Goal: Task Accomplishment & Management: Manage account settings

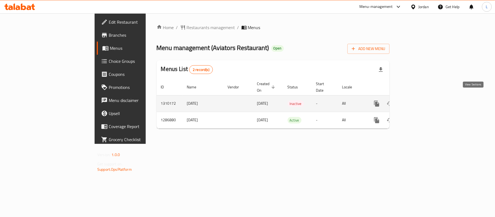
click at [419, 100] on icon "enhanced table" at bounding box center [416, 103] width 7 height 7
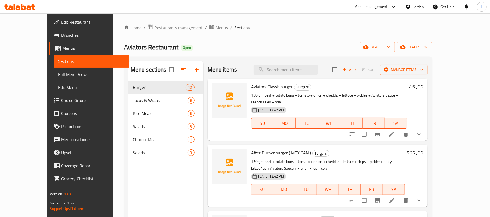
click at [154, 31] on span "Restaurants management" at bounding box center [178, 27] width 48 height 7
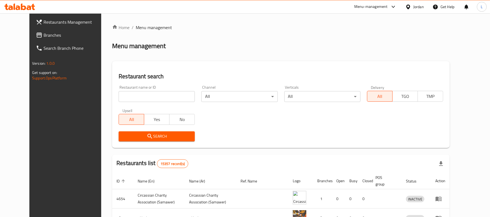
click at [406, 6] on icon at bounding box center [408, 7] width 6 height 6
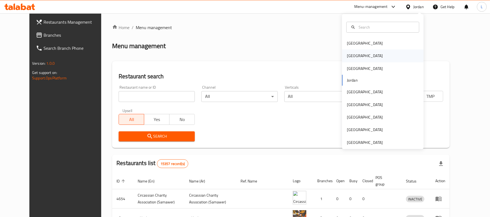
click at [347, 54] on div "[GEOGRAPHIC_DATA]" at bounding box center [365, 56] width 36 height 6
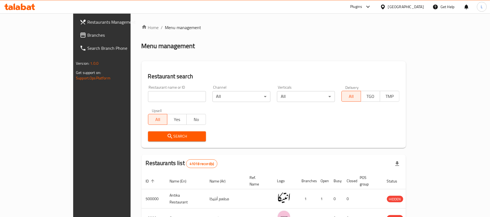
click at [419, 7] on div "[GEOGRAPHIC_DATA]" at bounding box center [406, 7] width 36 height 6
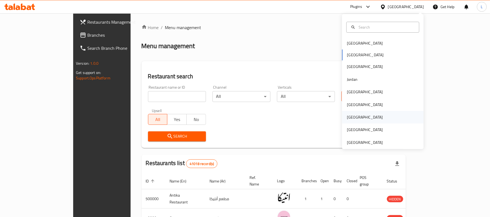
click at [347, 119] on div "[GEOGRAPHIC_DATA]" at bounding box center [365, 117] width 36 height 6
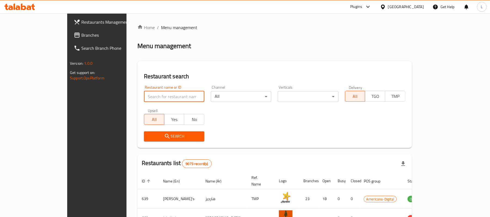
click at [144, 95] on input "search" at bounding box center [174, 96] width 60 height 11
paste input "701588"
type input "701588"
click at [148, 136] on span "Search" at bounding box center [174, 136] width 52 height 7
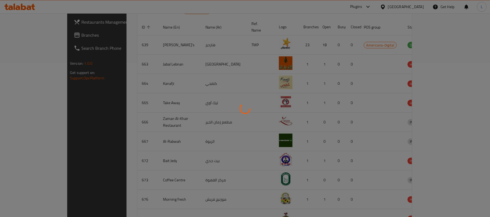
scroll to position [15, 0]
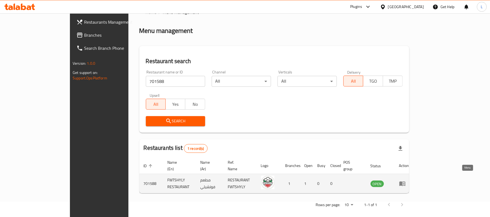
click at [405, 182] on icon "enhanced table" at bounding box center [402, 184] width 6 height 5
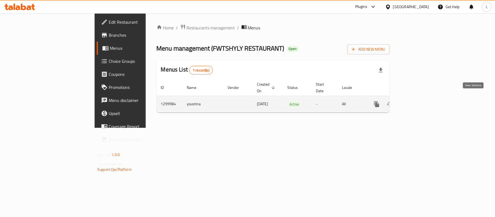
click at [419, 101] on icon "enhanced table" at bounding box center [416, 104] width 7 height 7
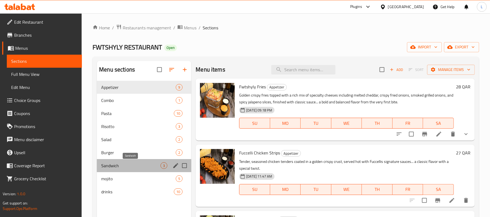
click at [141, 169] on span "Sandwich" at bounding box center [130, 165] width 59 height 7
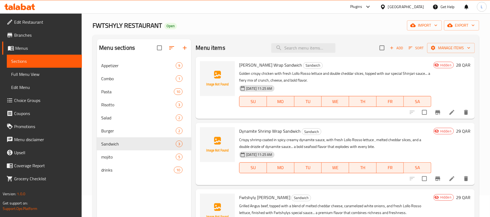
scroll to position [4, 0]
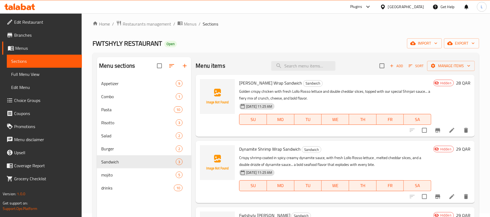
click at [450, 132] on icon at bounding box center [452, 130] width 7 height 7
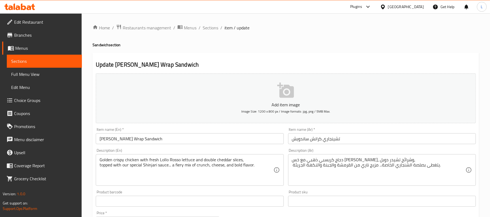
click at [333, 141] on input "تشينجاري كرانش ساندويش" at bounding box center [382, 138] width 188 height 11
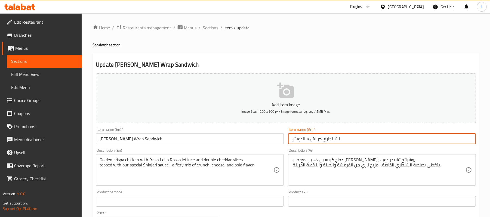
click at [333, 141] on input "تشينجاري كرانش ساندويش" at bounding box center [382, 138] width 188 height 11
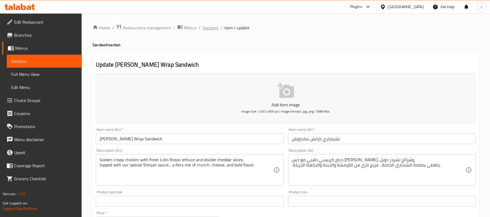
click at [215, 27] on span "Sections" at bounding box center [211, 27] width 16 height 7
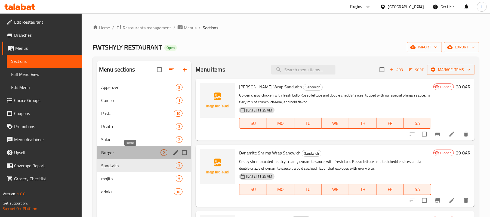
click at [145, 151] on span "Burger" at bounding box center [130, 152] width 59 height 7
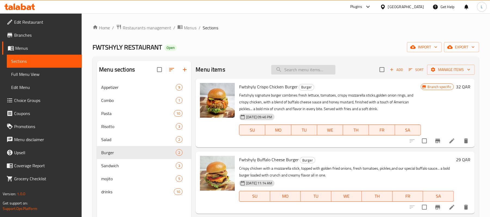
click at [308, 72] on input "search" at bounding box center [303, 70] width 64 height 10
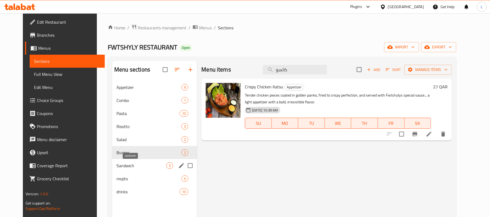
type input "كاتسو"
click at [128, 164] on span "Sandwich" at bounding box center [141, 165] width 50 height 7
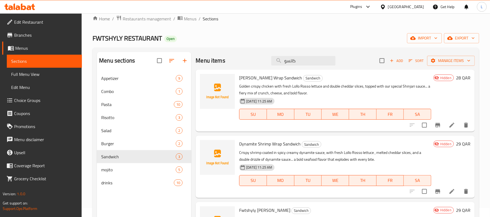
scroll to position [4, 0]
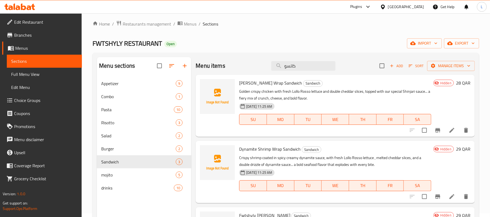
click at [418, 159] on p "Crispy shrimp coated in spicy creamy dynamite sauce, with fresh Lollo Rosso let…" at bounding box center [335, 161] width 192 height 14
click at [32, 77] on span "Full Menu View" at bounding box center [44, 74] width 66 height 7
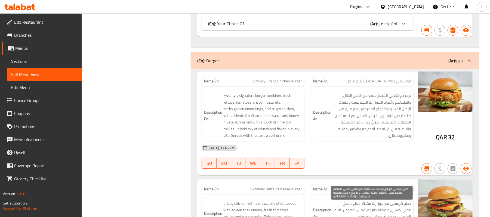
scroll to position [3123, 0]
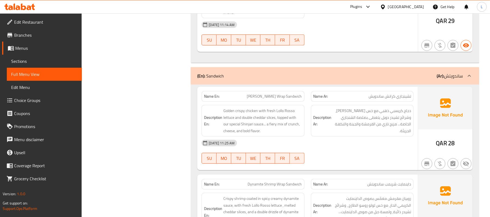
drag, startPoint x: 341, startPoint y: 113, endPoint x: 370, endPoint y: 145, distance: 43.3
click at [370, 145] on div "Name En: [PERSON_NAME] Wrap Sandwich Name Ar: تشينجاري كرانش ساندويش Descriptio…" at bounding box center [307, 129] width 221 height 84
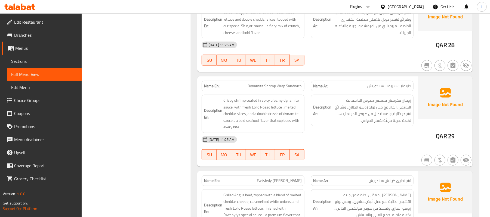
scroll to position [3232, 0]
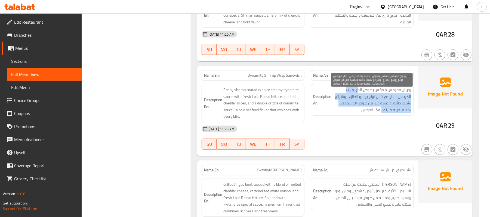
drag, startPoint x: 358, startPoint y: 90, endPoint x: 381, endPoint y: 119, distance: 37.0
click at [381, 116] on div "Description Ar: روبيان مقرمش مغمّس بصوص الداينمايت الكريمي الحار، مع خس لولو رو…" at bounding box center [362, 100] width 103 height 32
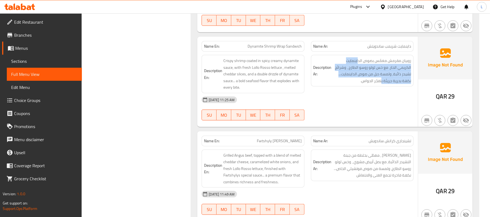
scroll to position [3304, 0]
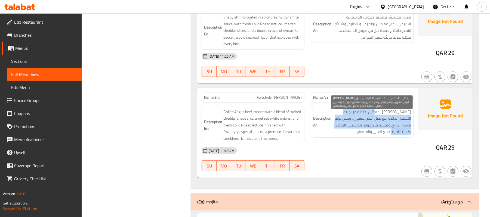
drag, startPoint x: 377, startPoint y: 115, endPoint x: 397, endPoint y: 137, distance: 29.7
click at [397, 135] on span "[PERSON_NAME] ، مغطّى بخلطة من جبنة التشيدر الذائبة، مع بصل أبيض مشوي ، وخس لول…" at bounding box center [372, 122] width 78 height 27
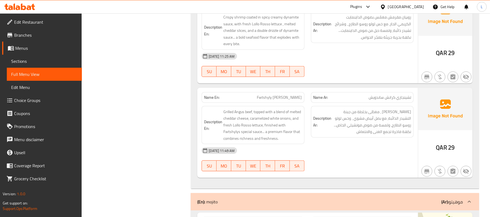
click at [373, 152] on div "[DATE] 11:49 AM" at bounding box center [307, 150] width 218 height 13
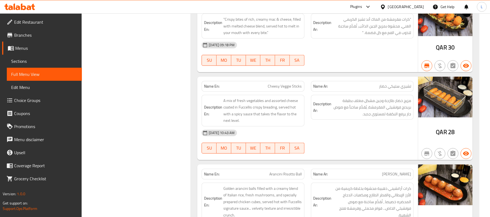
scroll to position [0, 0]
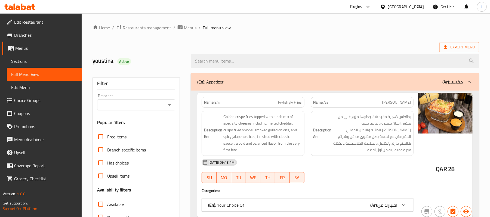
click at [137, 28] on span "Restaurants management" at bounding box center [147, 27] width 48 height 7
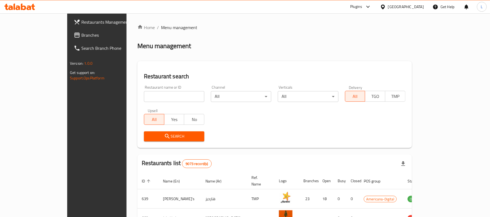
click at [418, 6] on div "[GEOGRAPHIC_DATA]" at bounding box center [406, 7] width 36 height 6
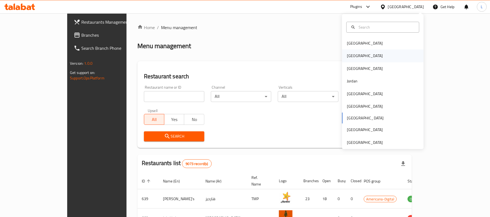
click at [347, 56] on div "[GEOGRAPHIC_DATA]" at bounding box center [365, 56] width 36 height 6
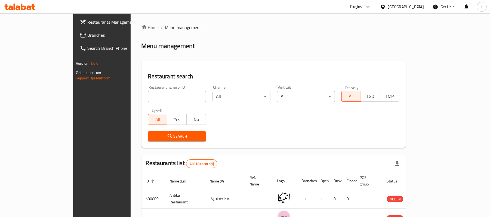
click at [87, 36] on span "Branches" at bounding box center [118, 35] width 63 height 7
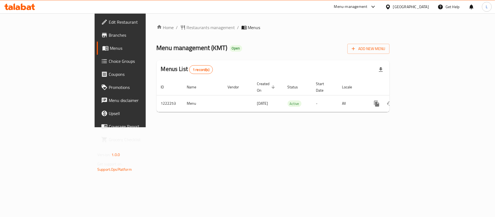
click at [109, 23] on span "Edit Restaurant" at bounding box center [141, 22] width 64 height 7
